Goal: Task Accomplishment & Management: Use online tool/utility

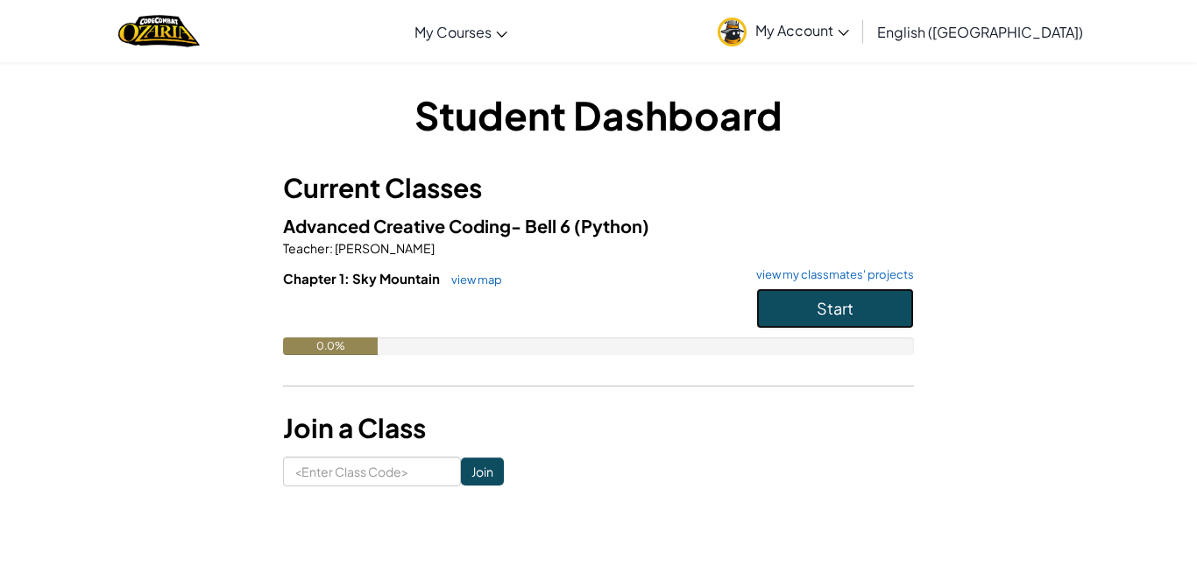
click at [809, 300] on button "Start" at bounding box center [835, 308] width 158 height 40
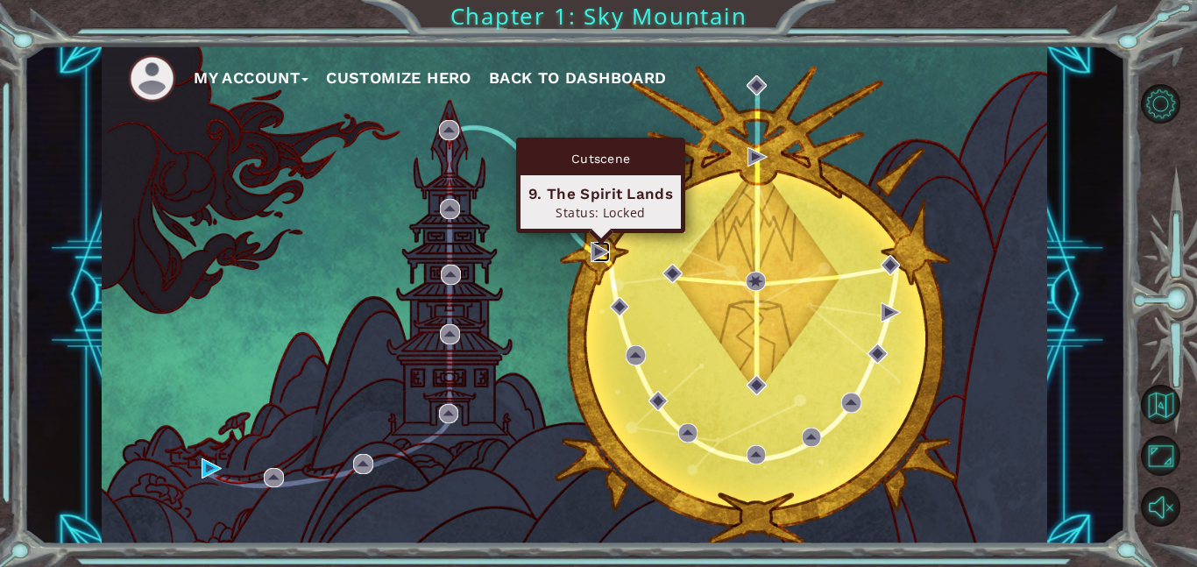
click at [594, 249] on img at bounding box center [601, 252] width 20 height 20
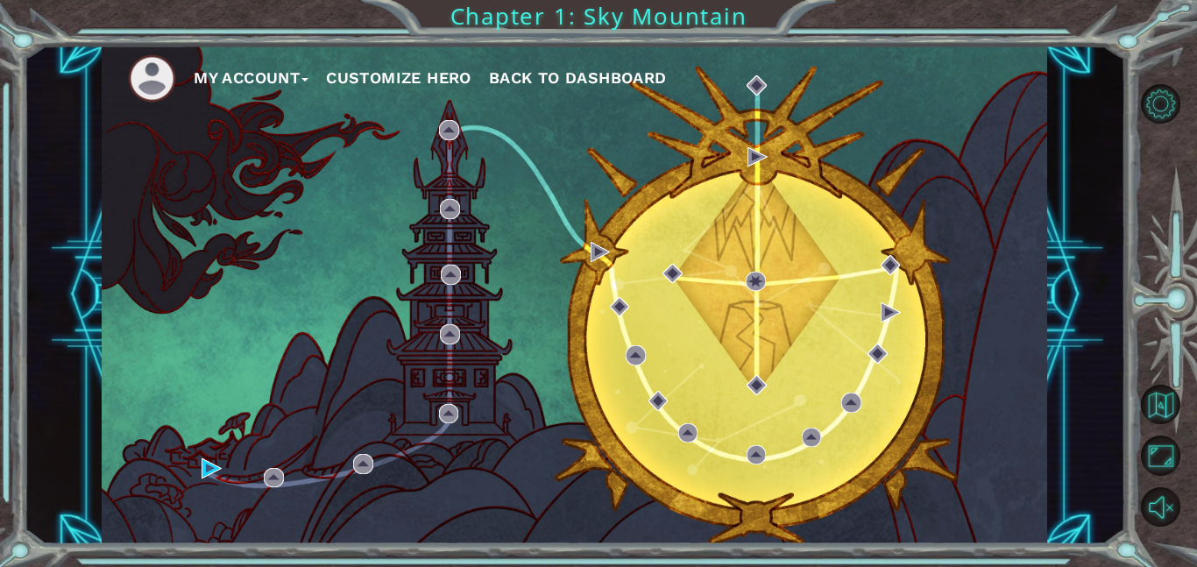
click at [205, 454] on div "My Account Customize Hero Back to Dashboard" at bounding box center [575, 295] width 946 height 499
click at [205, 457] on div "My Account Customize Hero Back to Dashboard" at bounding box center [575, 295] width 946 height 499
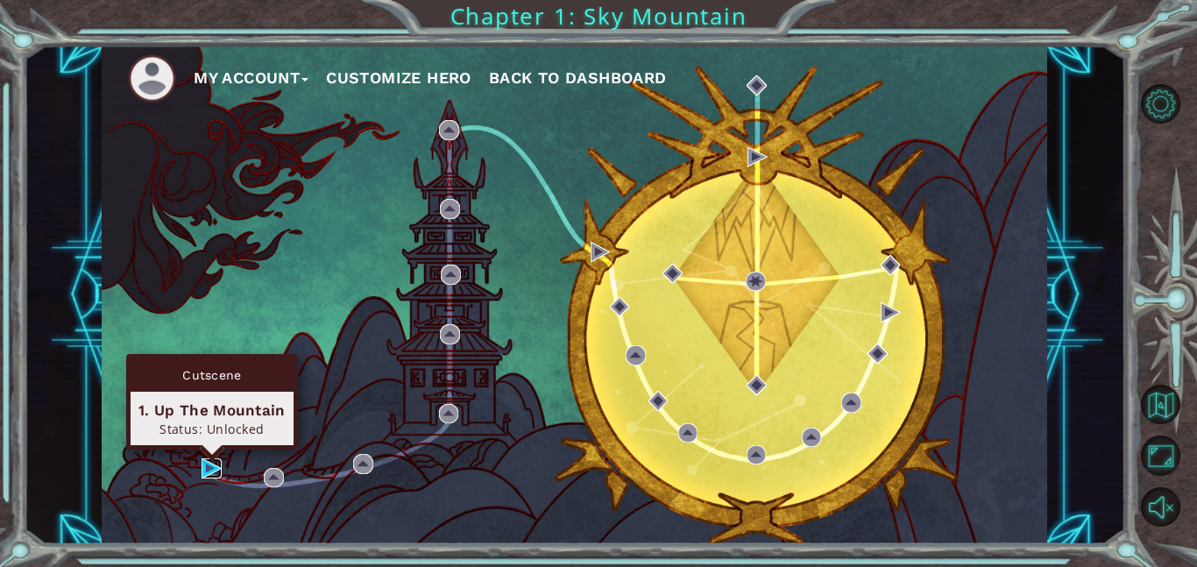
click at [209, 460] on img at bounding box center [212, 468] width 20 height 20
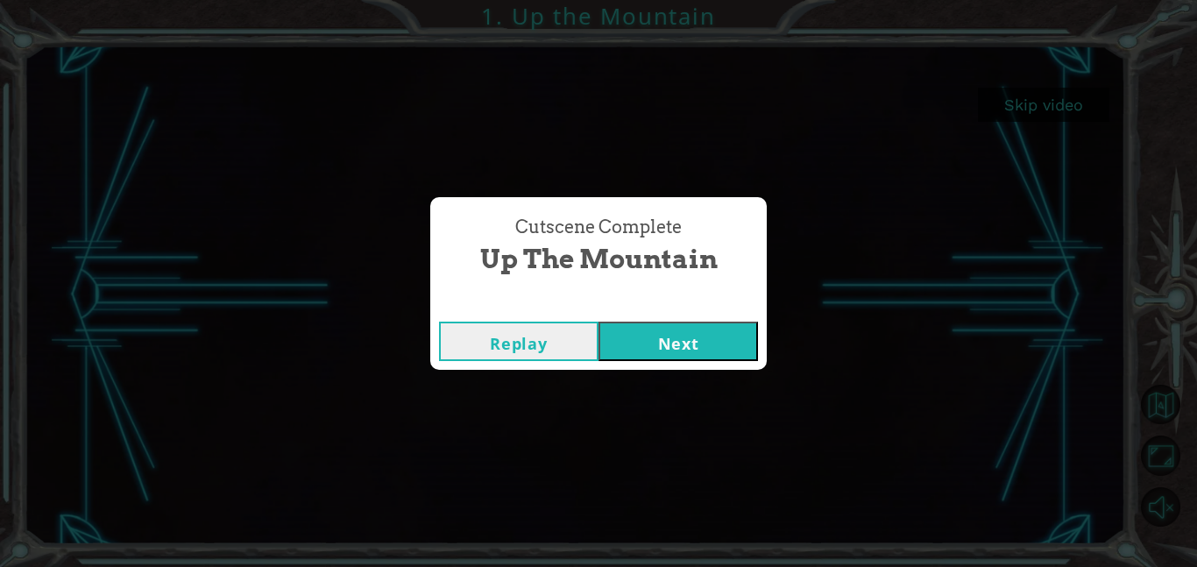
click at [654, 333] on button "Next" at bounding box center [678, 341] width 159 height 39
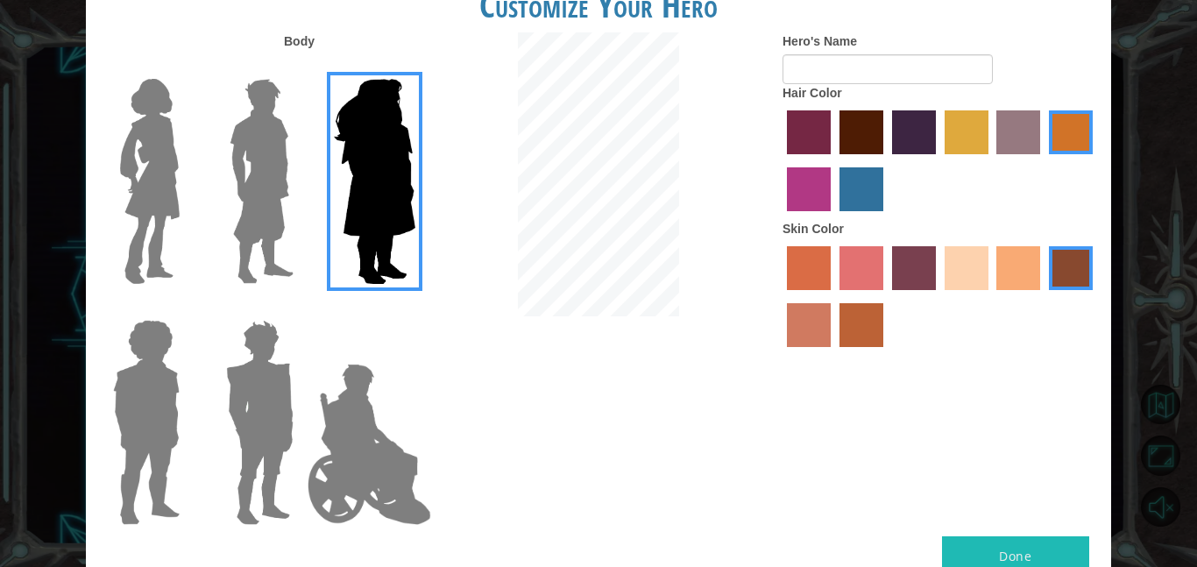
click at [941, 89] on div "Hair Color" at bounding box center [940, 152] width 315 height 136
click at [837, 20] on h1 "Customize Your Hero" at bounding box center [598, 5] width 1025 height 37
click at [876, 68] on input "Hero's Name" at bounding box center [888, 69] width 210 height 30
type input "w"
type input "\"
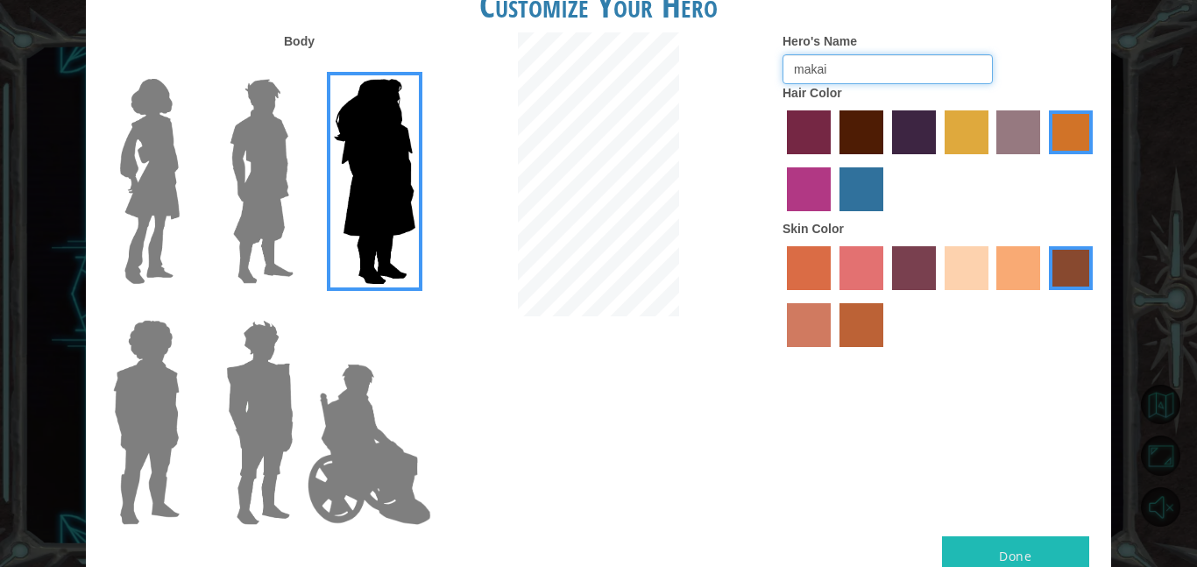
type input "makai"
click at [855, 204] on label "lachmara hair color" at bounding box center [862, 189] width 44 height 44
click at [833, 217] on input "lachmara hair color" at bounding box center [833, 217] width 0 height 0
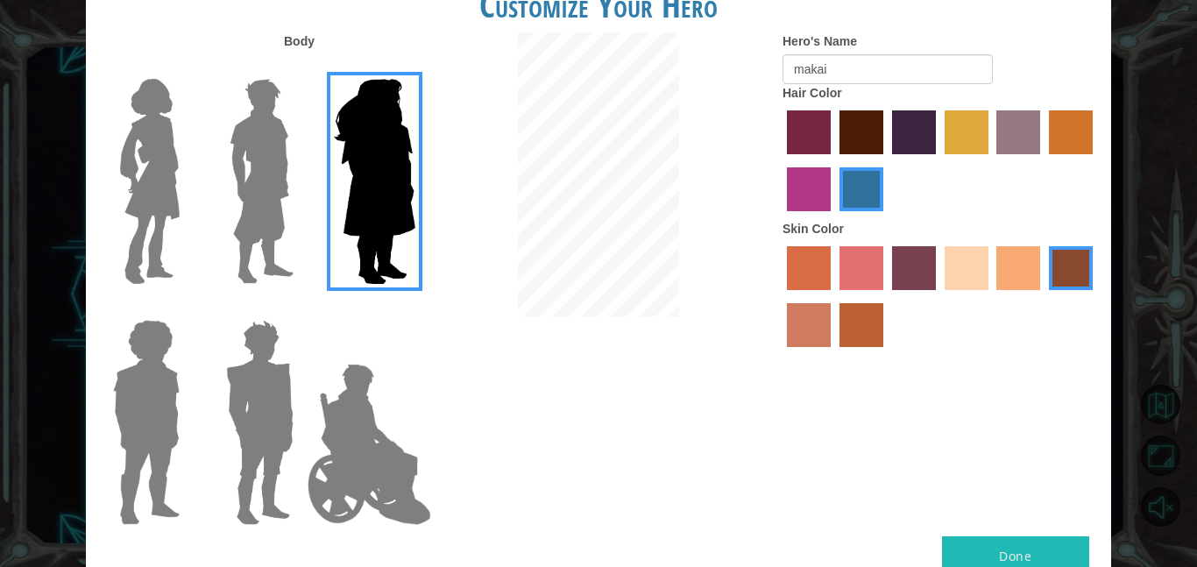
click at [842, 188] on label "lachmara hair color" at bounding box center [862, 189] width 44 height 44
click at [833, 217] on input "lachmara hair color" at bounding box center [833, 217] width 0 height 0
click at [757, 167] on div at bounding box center [599, 176] width 342 height 288
click at [819, 206] on label "medium red violet hair color" at bounding box center [809, 189] width 44 height 44
click at [1095, 160] on input "medium red violet hair color" at bounding box center [1095, 160] width 0 height 0
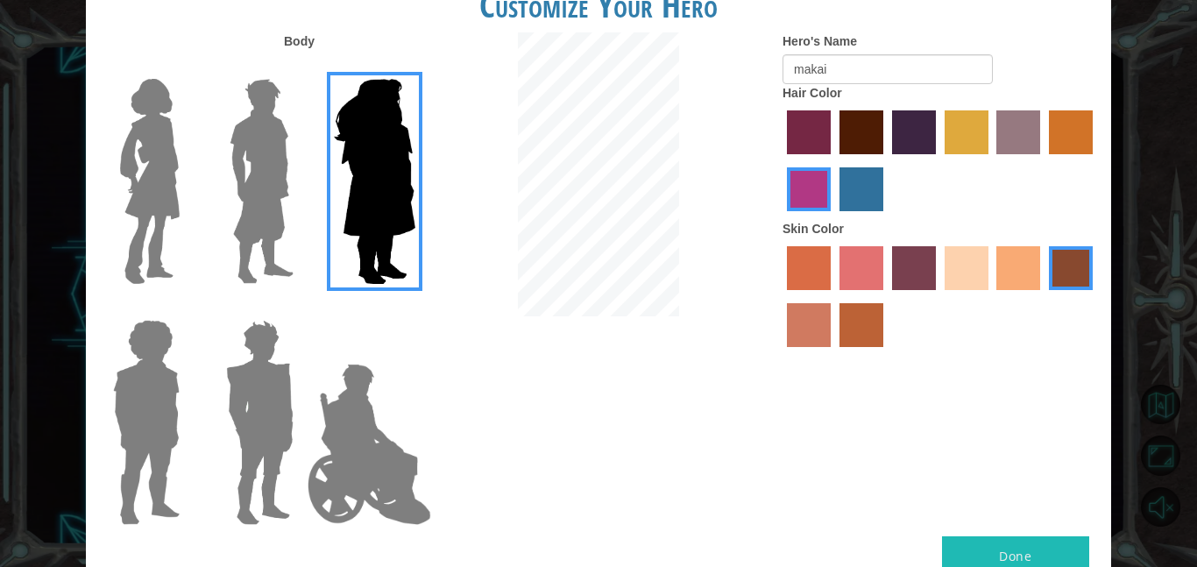
click at [954, 256] on label "sandy beach skin color" at bounding box center [967, 268] width 44 height 44
click at [939, 296] on input "sandy beach skin color" at bounding box center [939, 296] width 0 height 0
click at [848, 333] on label "smoke tree skin color" at bounding box center [862, 325] width 44 height 44
click at [833, 353] on input "smoke tree skin color" at bounding box center [833, 353] width 0 height 0
click at [252, 307] on div at bounding box center [257, 413] width 88 height 237
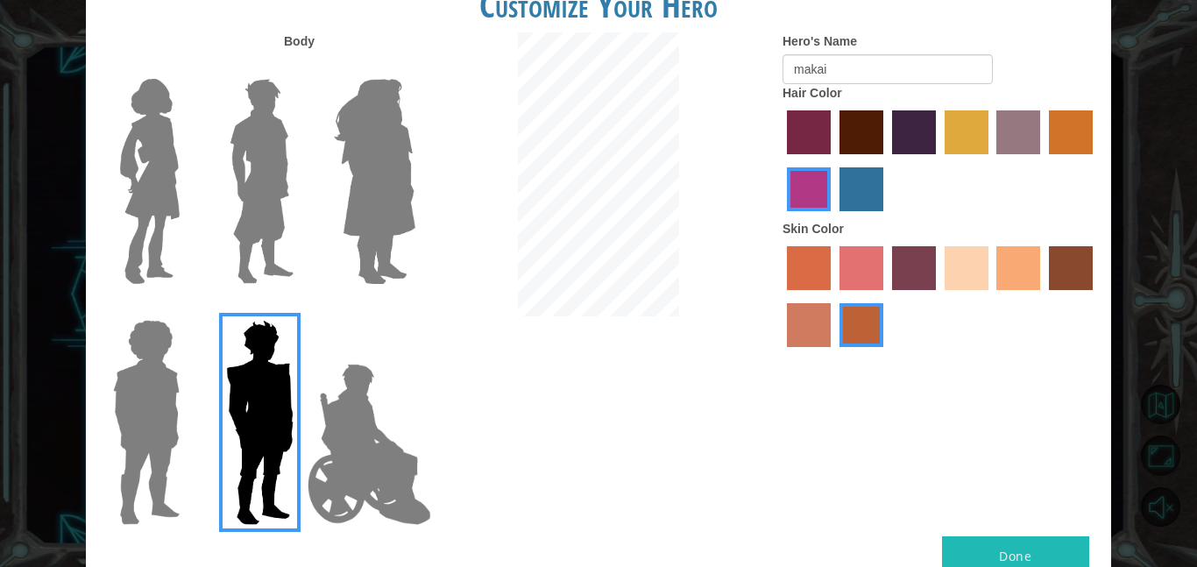
click at [240, 287] on img at bounding box center [262, 181] width 78 height 219
click at [301, 67] on input "Hero Lars" at bounding box center [301, 67] width 0 height 0
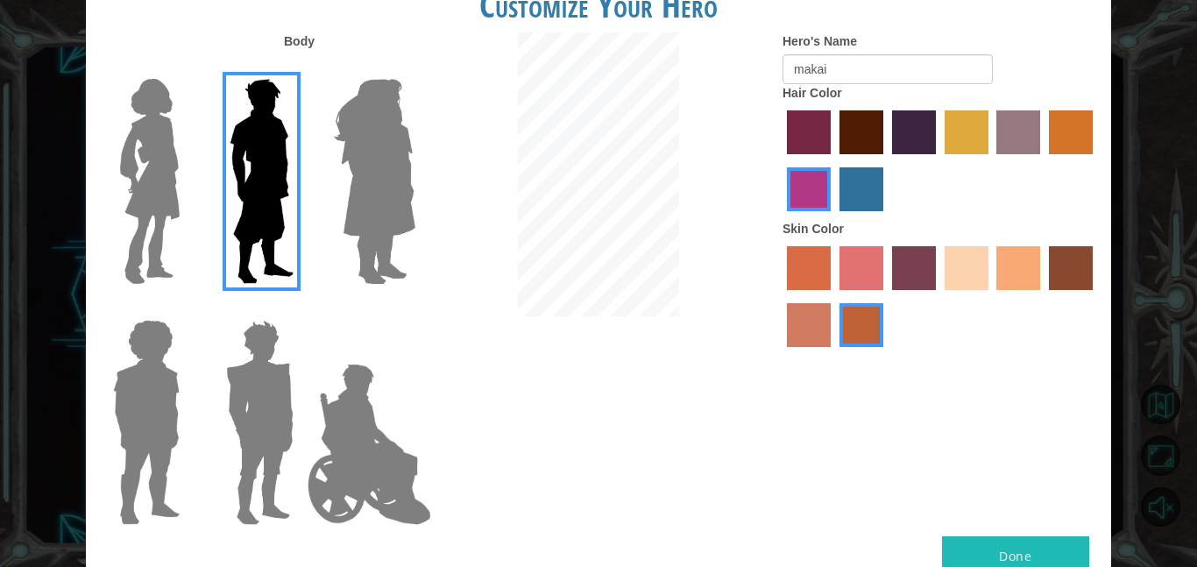
click at [174, 161] on img at bounding box center [150, 181] width 74 height 219
click at [187, 67] on input "Hero Connie" at bounding box center [187, 67] width 0 height 0
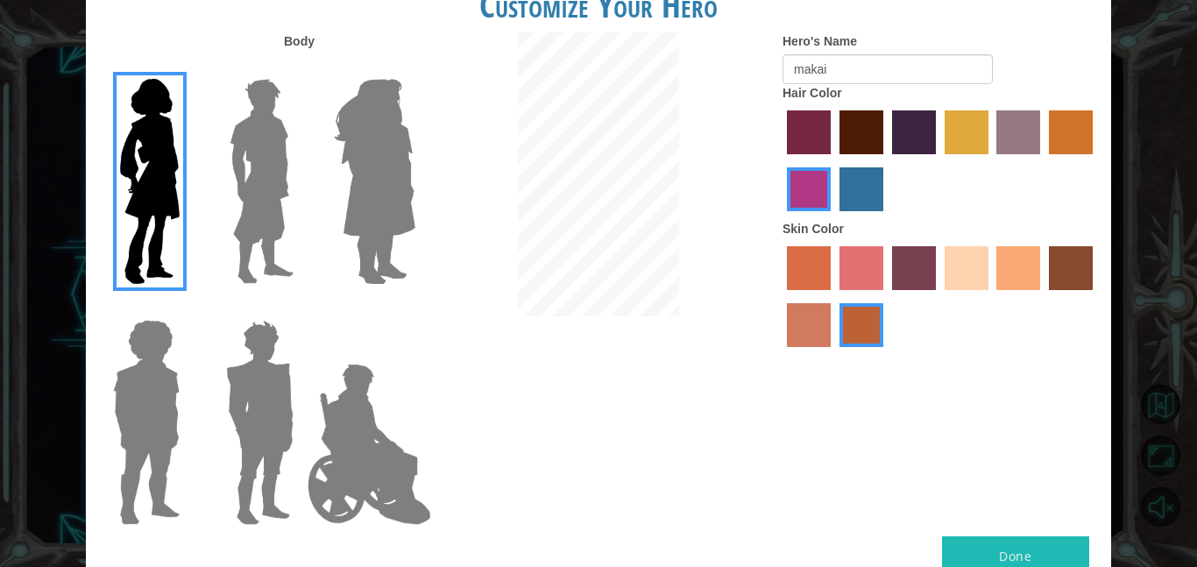
click at [370, 411] on img at bounding box center [370, 444] width 138 height 175
click at [414, 308] on input "Hero Jamie" at bounding box center [414, 308] width 0 height 0
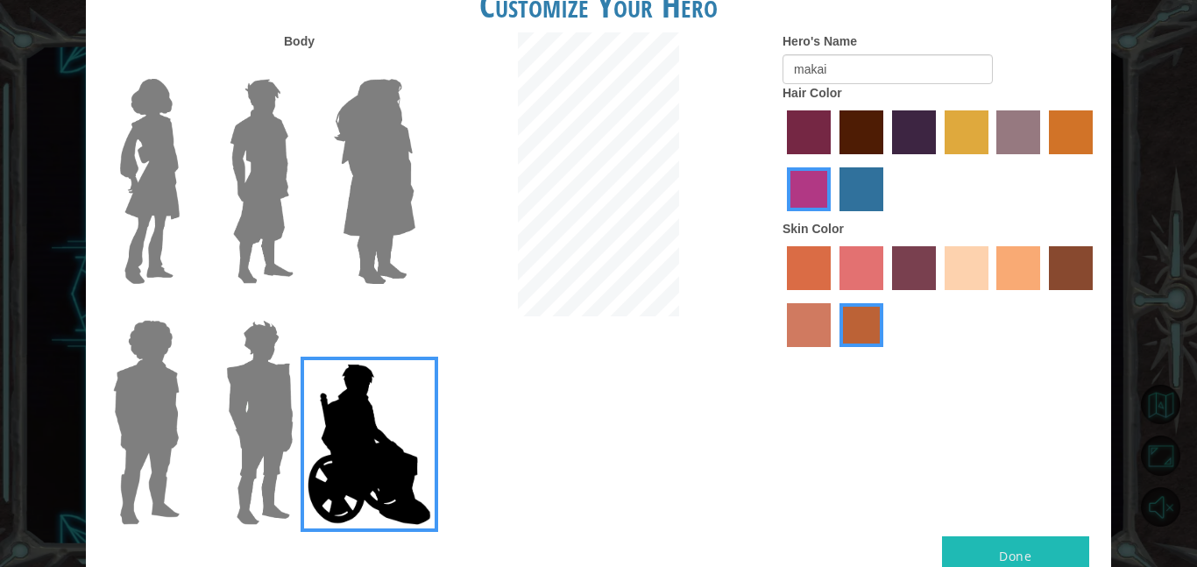
click at [370, 411] on img at bounding box center [370, 444] width 138 height 175
click at [414, 308] on input "Hero Jamie" at bounding box center [414, 308] width 0 height 0
click at [283, 365] on img at bounding box center [259, 422] width 81 height 219
click at [301, 308] on input "Hero Garnet" at bounding box center [301, 308] width 0 height 0
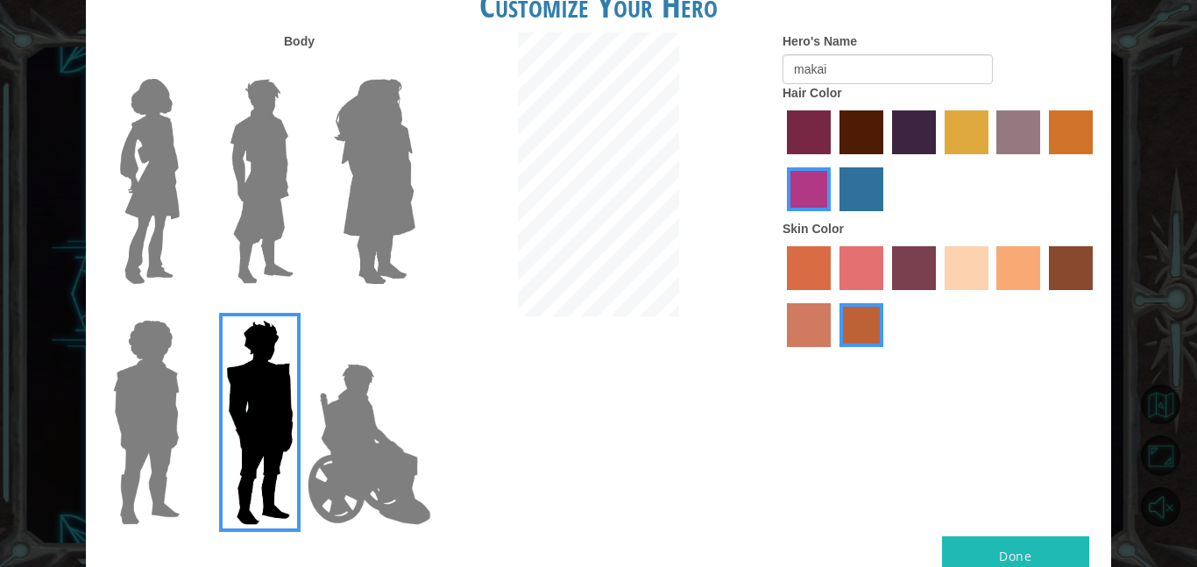
click at [138, 374] on img at bounding box center [146, 422] width 81 height 219
click at [187, 308] on input "Hero Steven" at bounding box center [187, 308] width 0 height 0
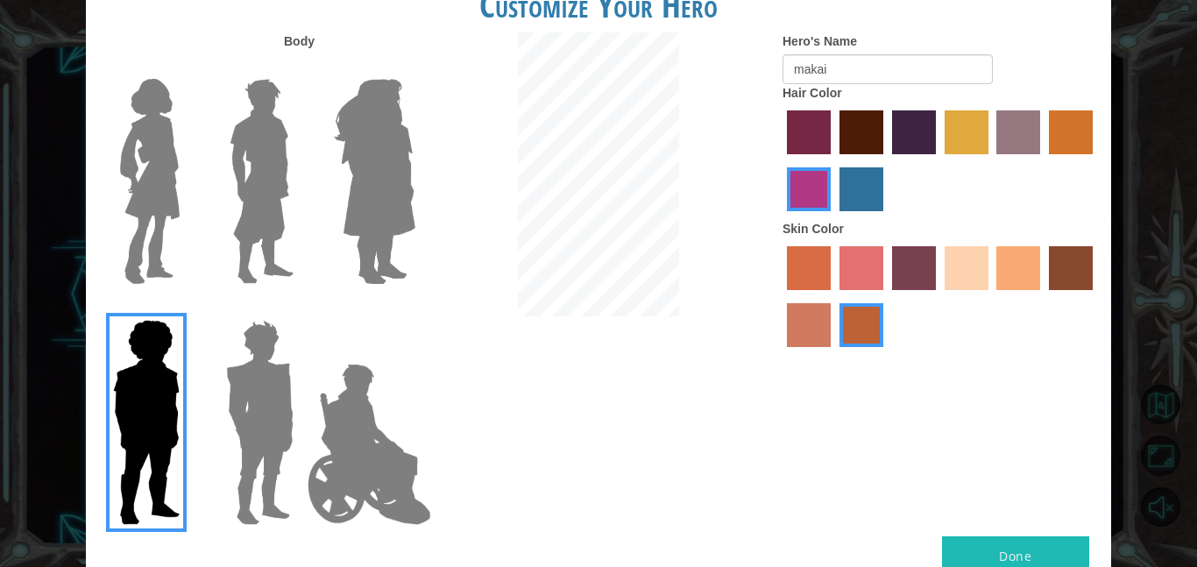
click at [290, 245] on img at bounding box center [262, 181] width 78 height 219
click at [301, 67] on input "Hero Lars" at bounding box center [301, 67] width 0 height 0
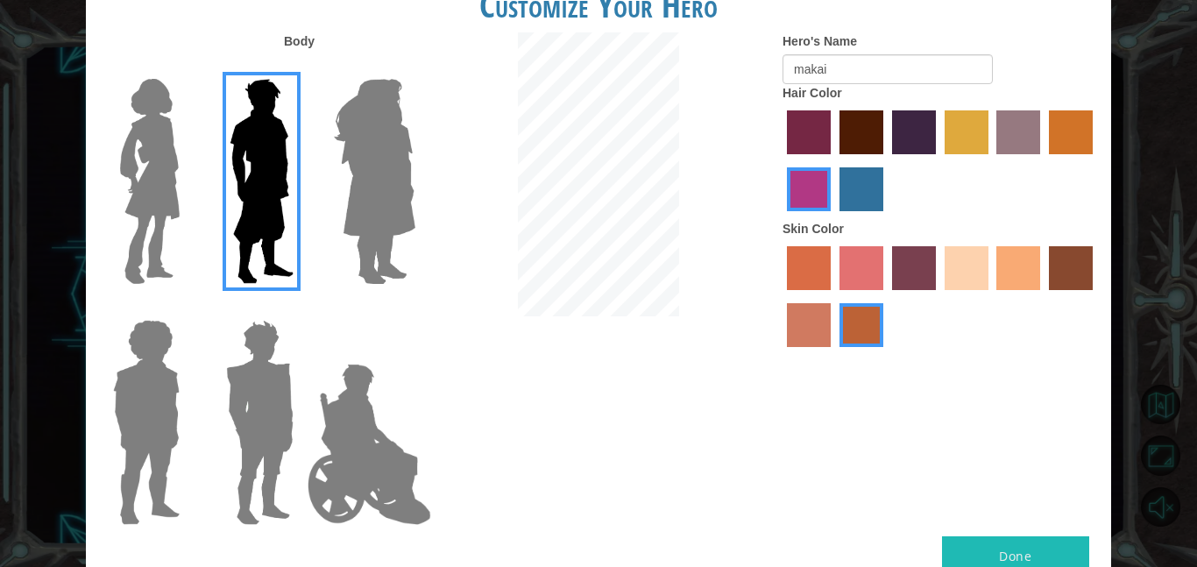
click at [1014, 259] on label "tacao skin color" at bounding box center [1018, 268] width 44 height 44
click at [991, 296] on input "tacao skin color" at bounding box center [991, 296] width 0 height 0
click at [1000, 259] on label "tacao skin color" at bounding box center [1018, 268] width 44 height 44
click at [991, 296] on input "tacao skin color" at bounding box center [991, 296] width 0 height 0
click at [1000, 276] on label "tacao skin color" at bounding box center [1018, 268] width 44 height 44
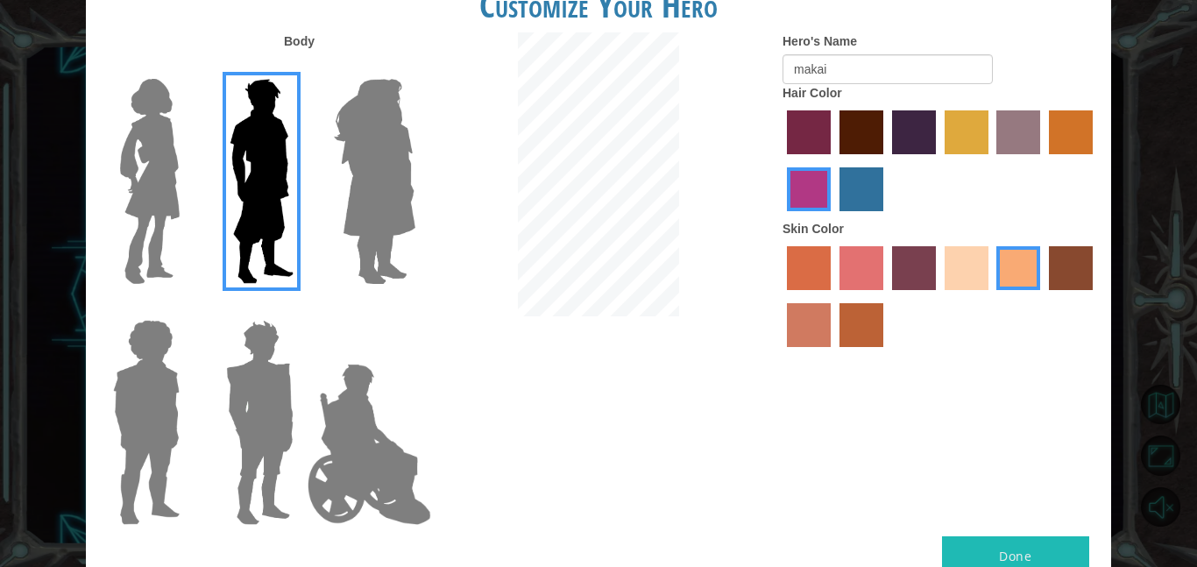
click at [991, 296] on input "tacao skin color" at bounding box center [991, 296] width 0 height 0
click at [988, 270] on label "sandy beach skin color" at bounding box center [967, 268] width 44 height 44
click at [939, 296] on input "sandy beach skin color" at bounding box center [939, 296] width 0 height 0
click at [833, 188] on div at bounding box center [940, 163] width 315 height 114
click at [860, 154] on div at bounding box center [940, 163] width 315 height 114
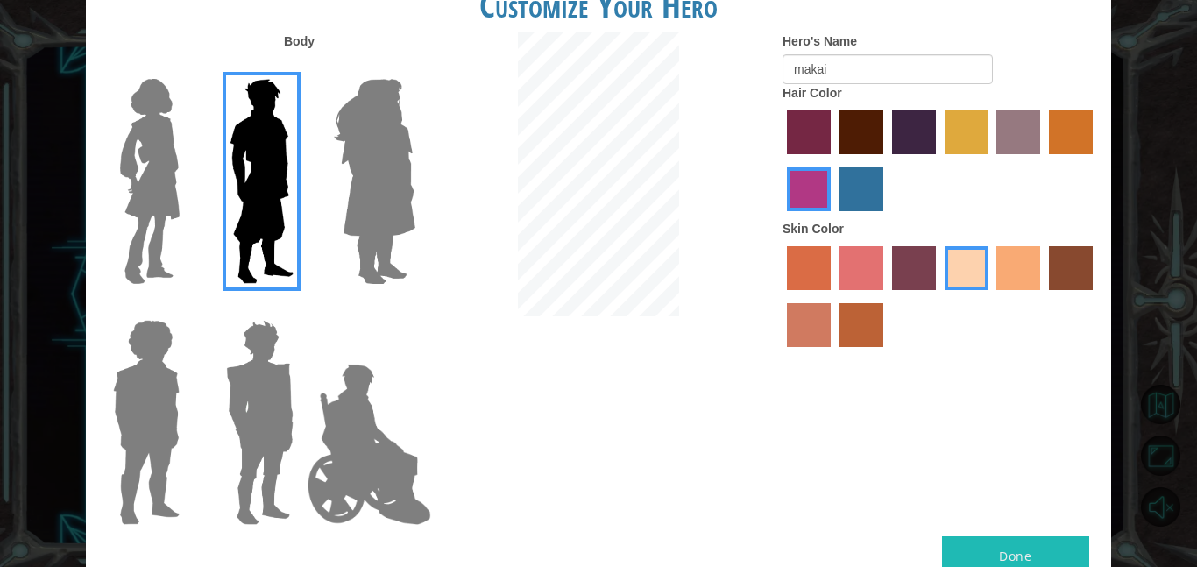
click at [859, 127] on label "maroon hair color" at bounding box center [862, 132] width 44 height 44
click at [833, 160] on input "maroon hair color" at bounding box center [833, 160] width 0 height 0
click at [830, 136] on label "paprika hair color" at bounding box center [809, 132] width 44 height 44
click at [781, 160] on input "paprika hair color" at bounding box center [781, 160] width 0 height 0
click at [899, 125] on label "hot purple hair color" at bounding box center [914, 132] width 44 height 44
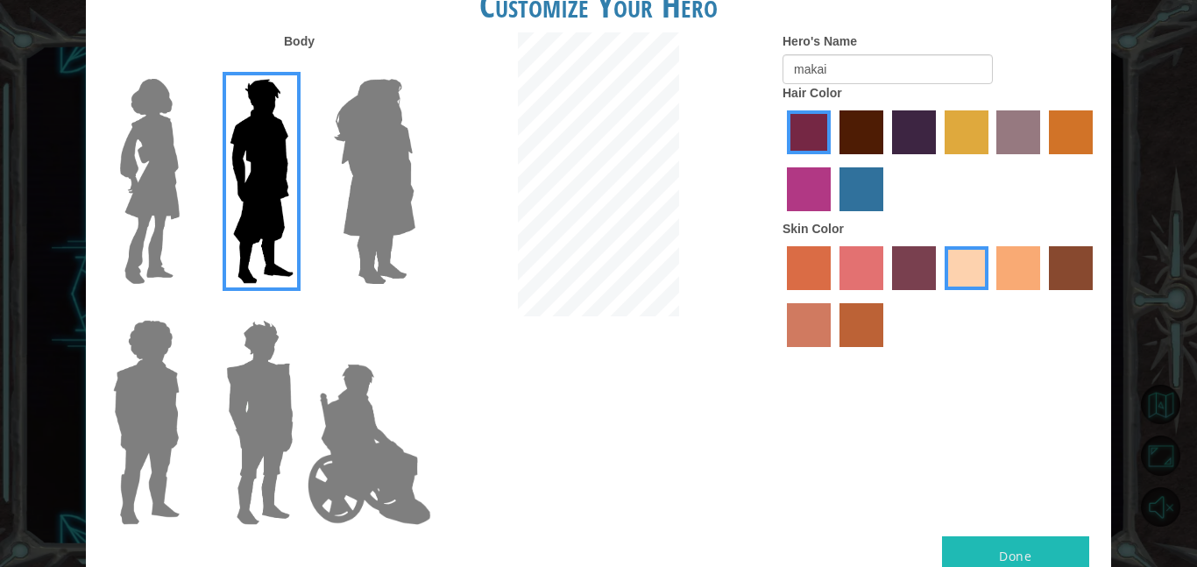
click at [886, 160] on input "hot purple hair color" at bounding box center [886, 160] width 0 height 0
click at [861, 129] on label "maroon hair color" at bounding box center [862, 132] width 44 height 44
click at [833, 160] on input "maroon hair color" at bounding box center [833, 160] width 0 height 0
click at [918, 111] on label "hot purple hair color" at bounding box center [914, 132] width 44 height 44
click at [886, 160] on input "hot purple hair color" at bounding box center [886, 160] width 0 height 0
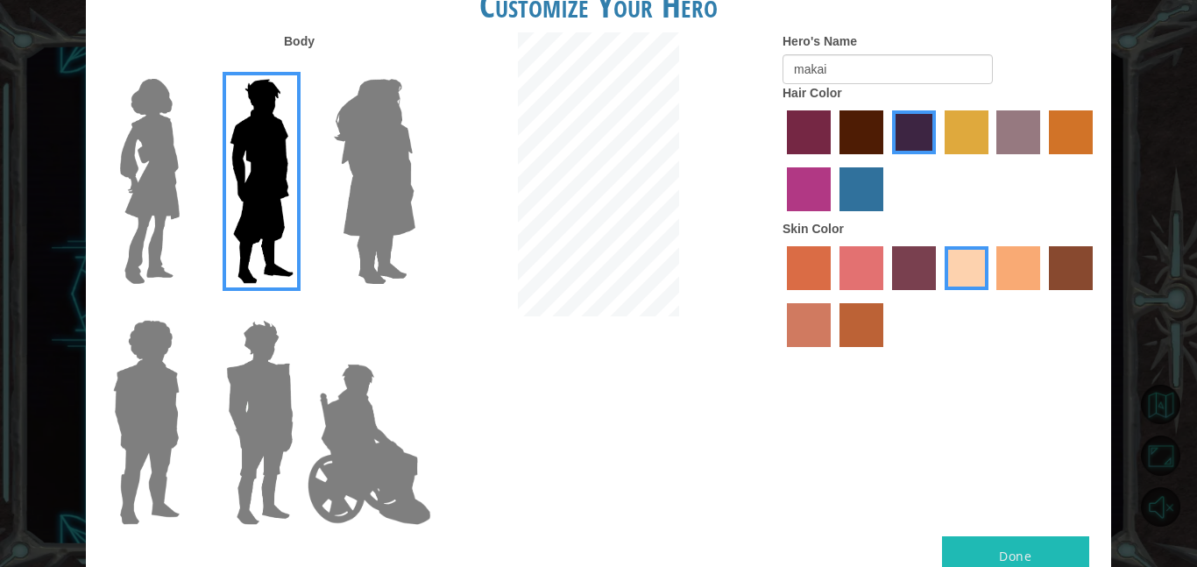
click at [984, 135] on label "tulip tree hair color" at bounding box center [967, 132] width 44 height 44
click at [939, 160] on input "tulip tree hair color" at bounding box center [939, 160] width 0 height 0
click at [1064, 127] on label "gold drop hair color" at bounding box center [1071, 132] width 44 height 44
click at [1043, 160] on input "gold drop hair color" at bounding box center [1043, 160] width 0 height 0
click at [932, 117] on label "hot purple hair color" at bounding box center [914, 132] width 44 height 44
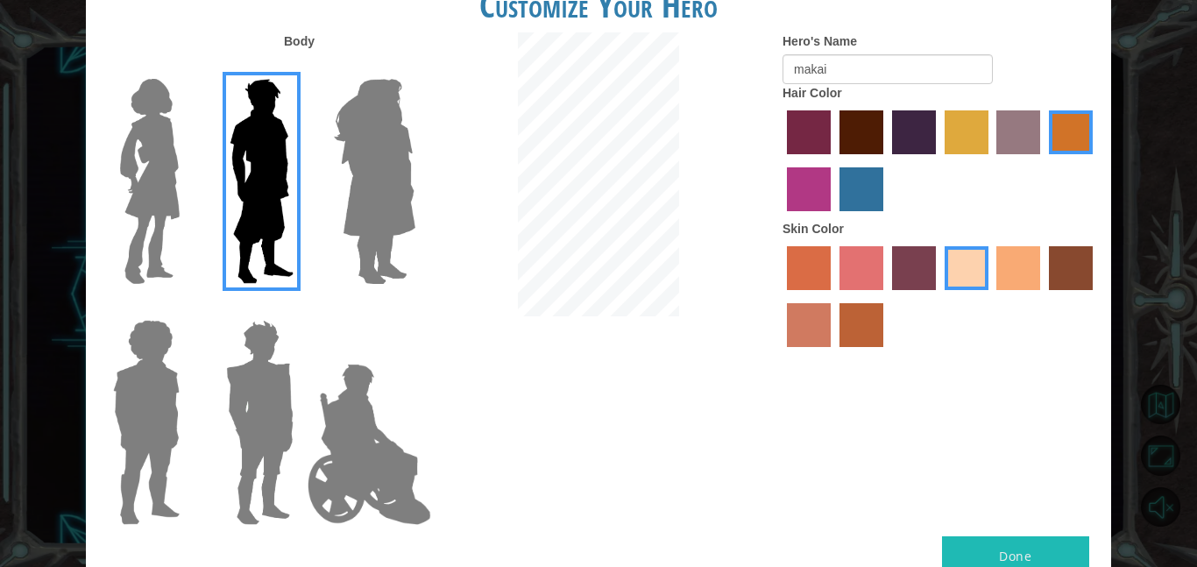
click at [886, 160] on input "hot purple hair color" at bounding box center [886, 160] width 0 height 0
click at [1060, 259] on label "karma skin color" at bounding box center [1071, 268] width 44 height 44
click at [1043, 296] on input "karma skin color" at bounding box center [1043, 296] width 0 height 0
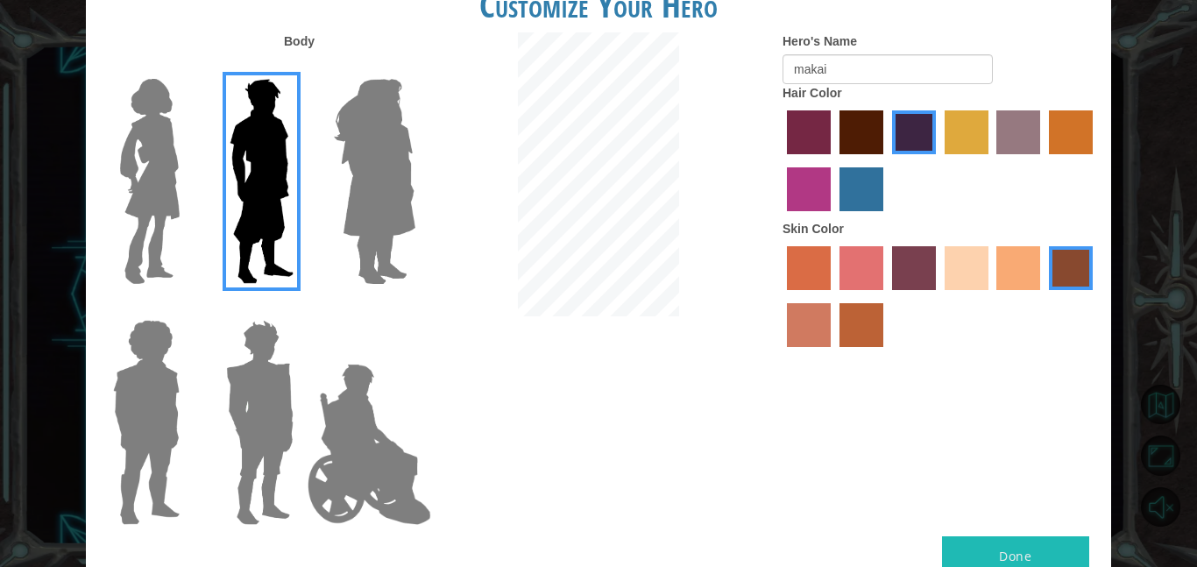
click at [963, 248] on label "sandy beach skin color" at bounding box center [967, 268] width 44 height 44
click at [939, 296] on input "sandy beach skin color" at bounding box center [939, 296] width 0 height 0
click at [358, 134] on img at bounding box center [375, 181] width 96 height 219
click at [414, 67] on input "Hero Amethyst" at bounding box center [414, 67] width 0 height 0
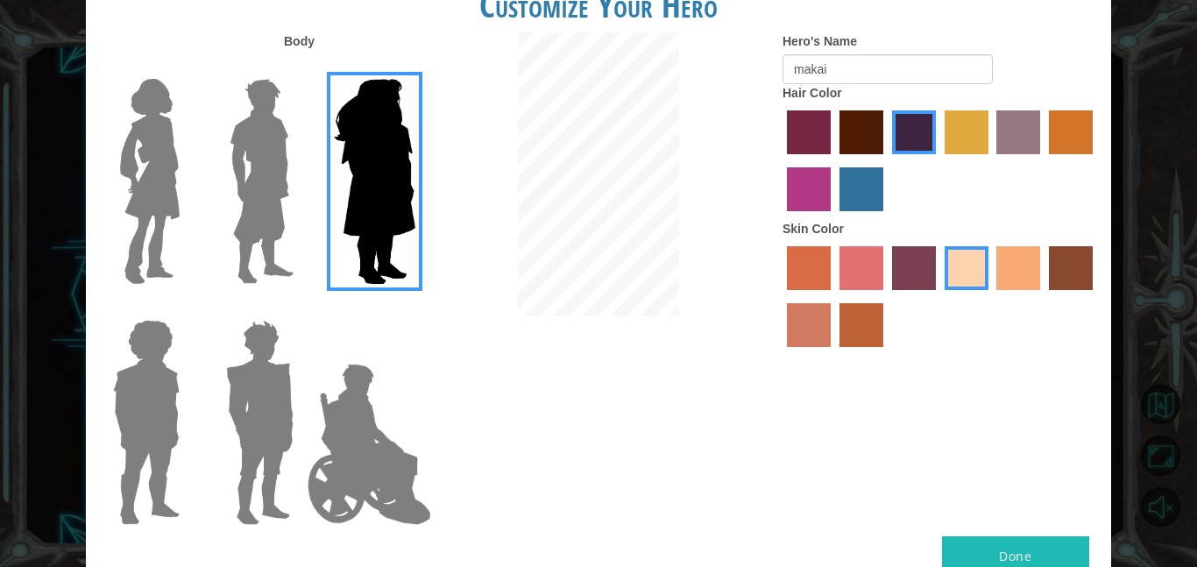
click at [862, 133] on label "maroon hair color" at bounding box center [862, 132] width 44 height 44
click at [833, 160] on input "maroon hair color" at bounding box center [833, 160] width 0 height 0
click at [1058, 261] on label "karma skin color" at bounding box center [1071, 268] width 44 height 44
click at [1043, 296] on input "karma skin color" at bounding box center [1043, 296] width 0 height 0
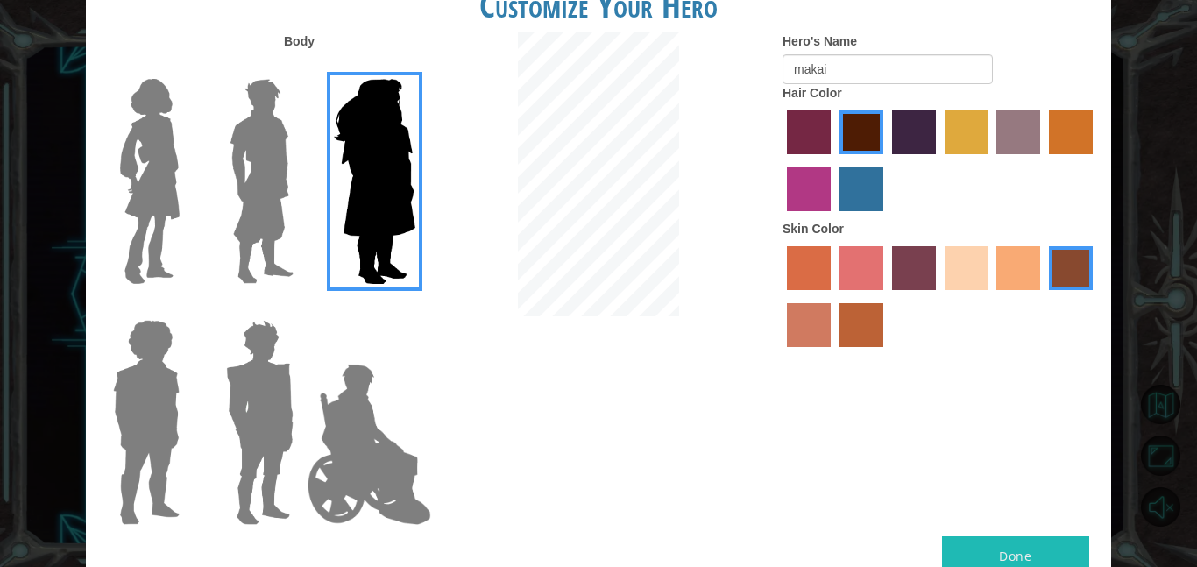
click at [810, 181] on label "medium red violet hair color" at bounding box center [809, 189] width 44 height 44
click at [1095, 160] on input "medium red violet hair color" at bounding box center [1095, 160] width 0 height 0
click at [1059, 545] on button "Done" at bounding box center [1015, 555] width 147 height 39
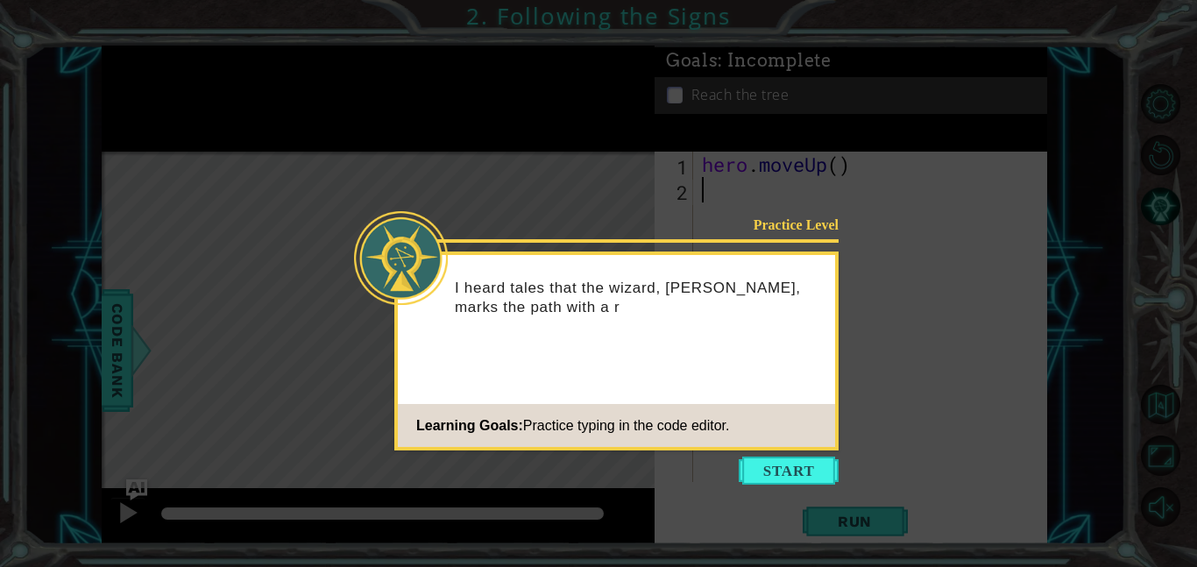
click at [782, 488] on icon at bounding box center [598, 283] width 1197 height 567
click at [790, 480] on button "Start" at bounding box center [789, 471] width 100 height 28
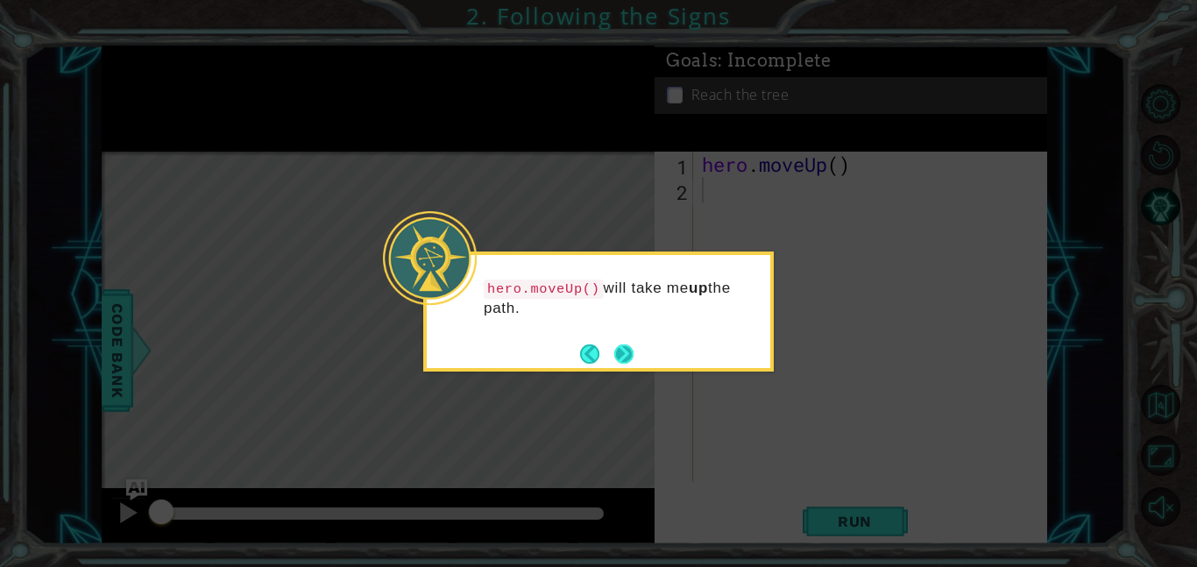
click at [619, 346] on button "Next" at bounding box center [623, 353] width 19 height 19
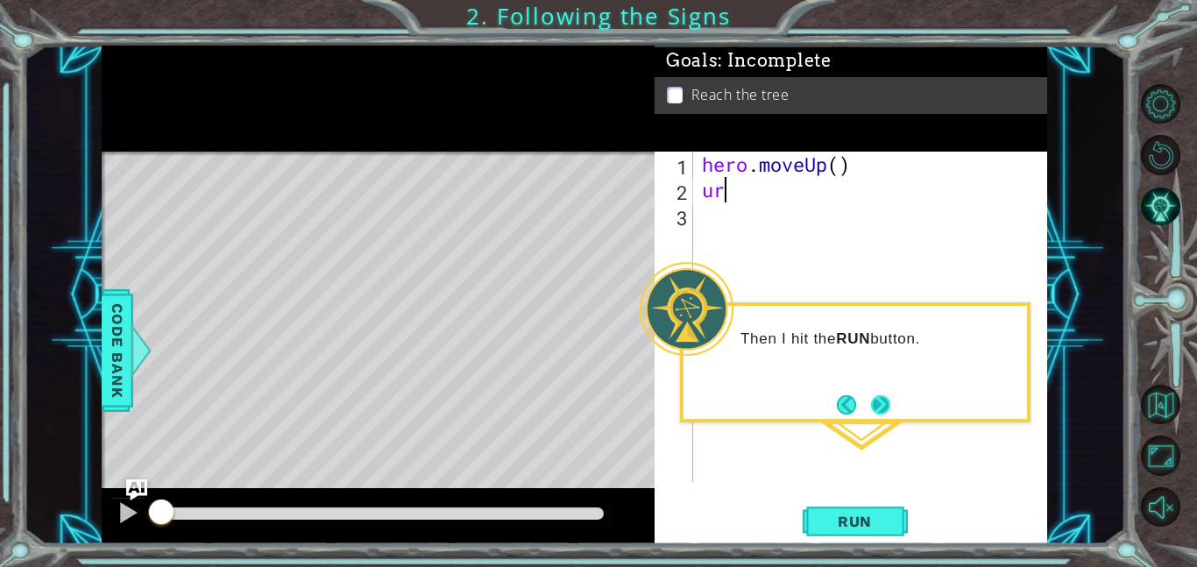
type textarea "urn"
type textarea "u"
type textarea "run"
click at [854, 531] on button "Run" at bounding box center [855, 520] width 105 height 39
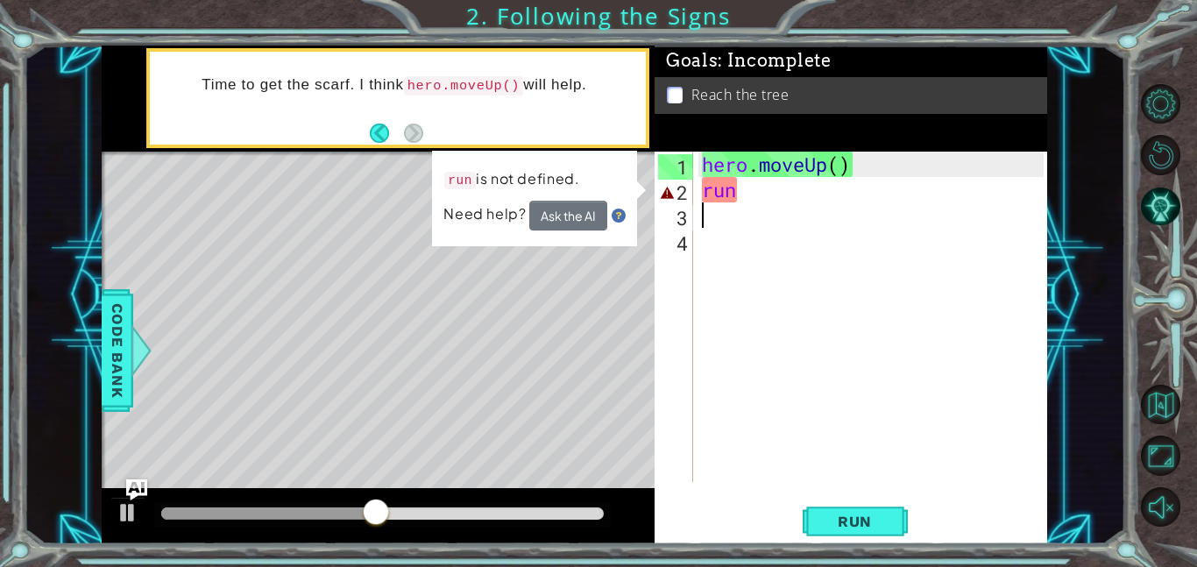
click at [745, 250] on div "hero . moveUp ( ) run" at bounding box center [875, 342] width 354 height 381
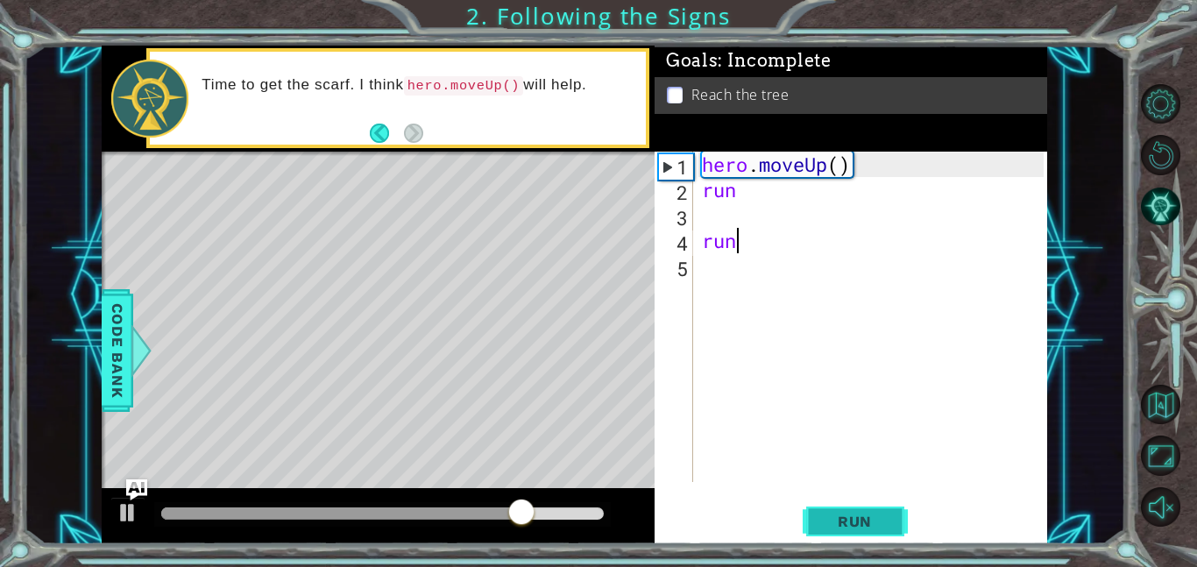
type textarea "run"
click at [839, 526] on span "Run" at bounding box center [854, 522] width 69 height 18
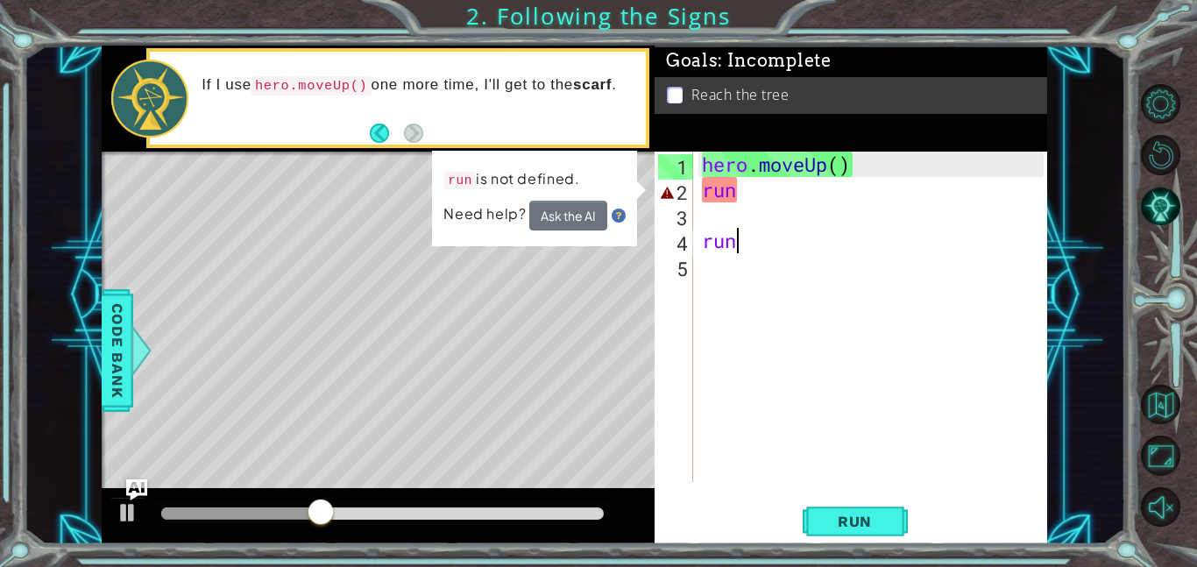
click at [759, 223] on div "hero . moveUp ( ) run run" at bounding box center [875, 342] width 354 height 381
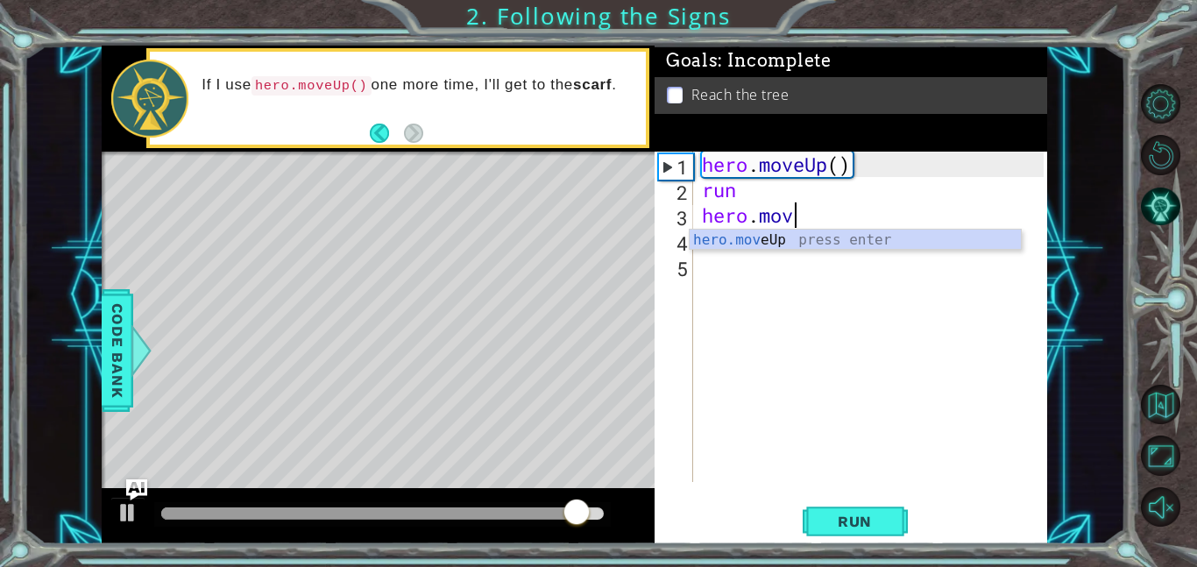
scroll to position [0, 4]
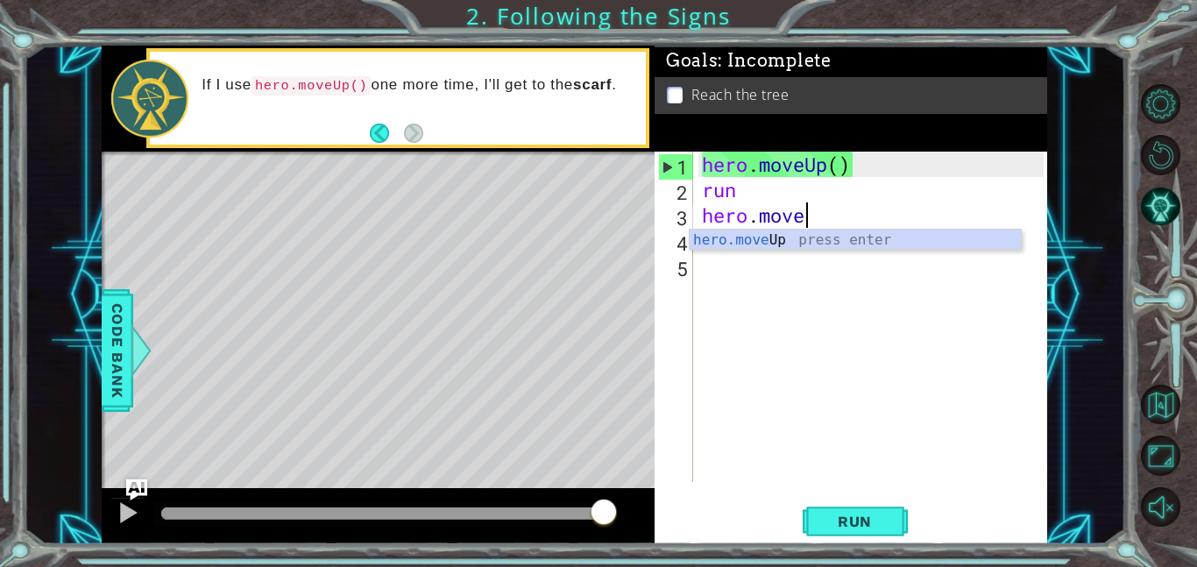
type textarea "hero.moveup"
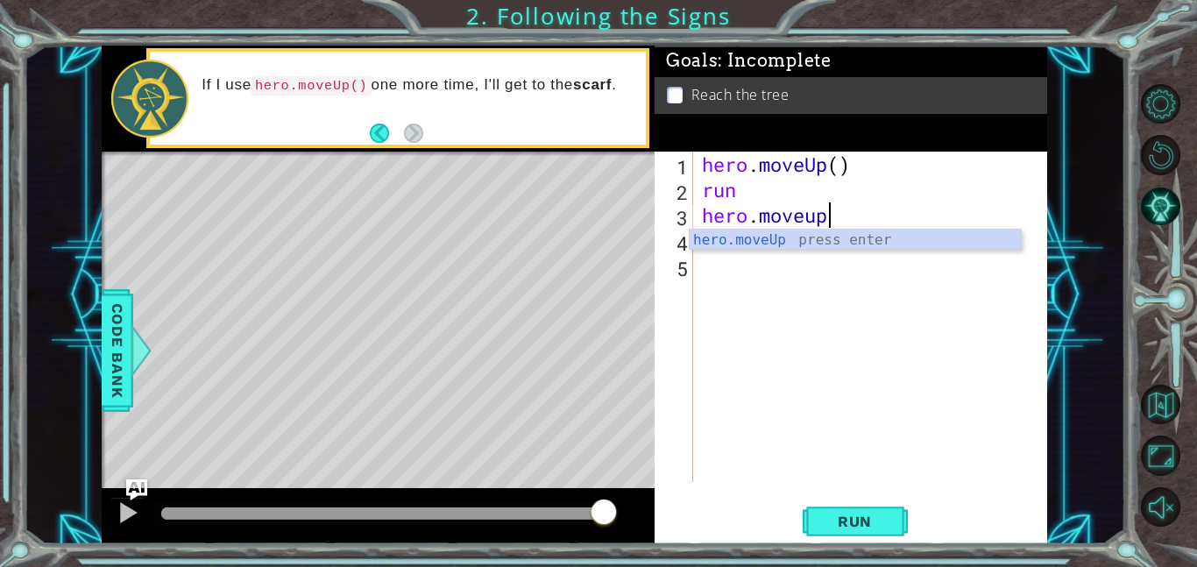
scroll to position [0, 0]
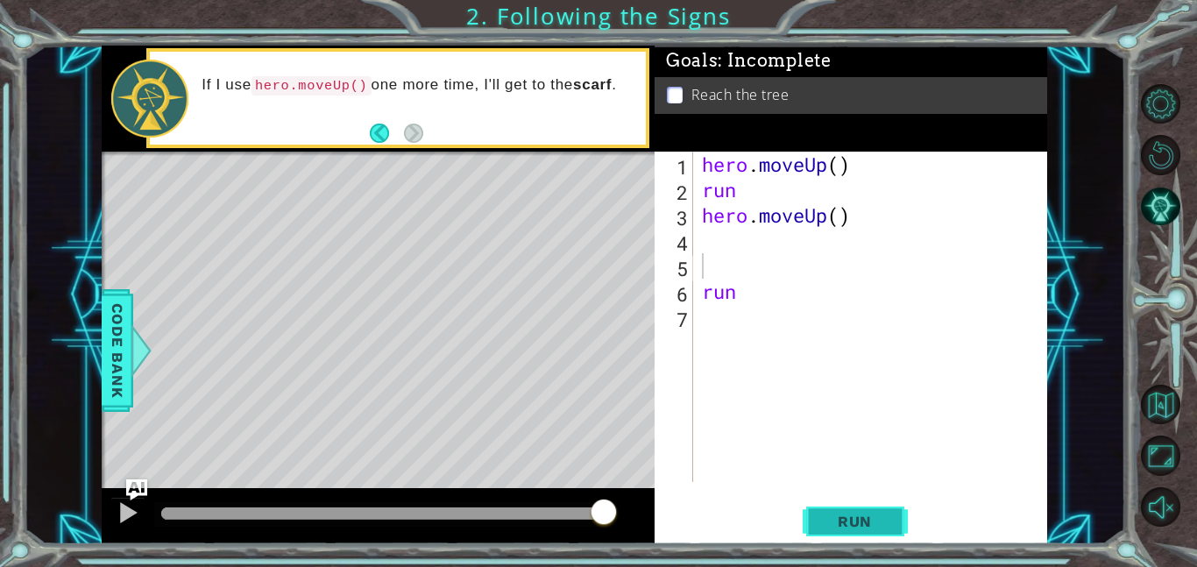
click at [886, 522] on span "Run" at bounding box center [854, 522] width 69 height 18
